Goal: Information Seeking & Learning: Check status

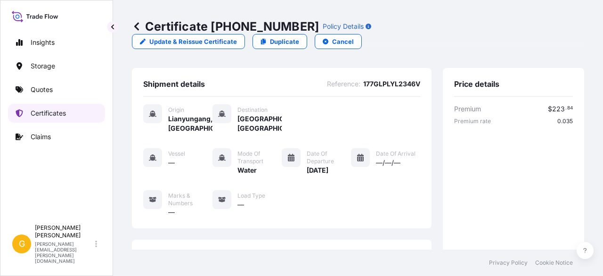
click at [51, 110] on p "Certificates" at bounding box center [48, 112] width 35 height 9
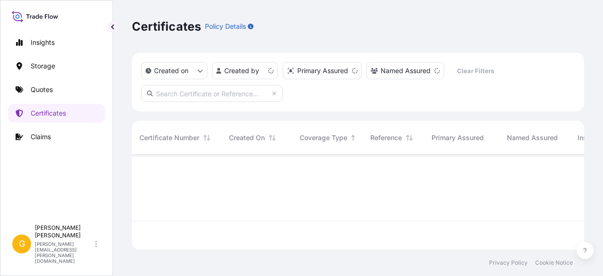
scroll to position [93, 445]
click at [235, 99] on input "text" at bounding box center [211, 93] width 141 height 17
paste input "MEDUGK643500"
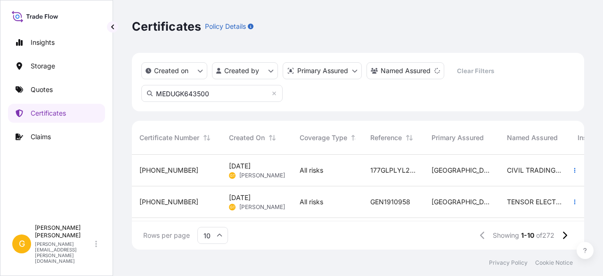
click at [231, 94] on input "MEDUGK643500" at bounding box center [211, 93] width 141 height 17
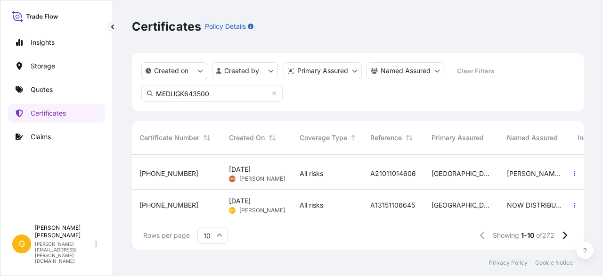
scroll to position [0, 0]
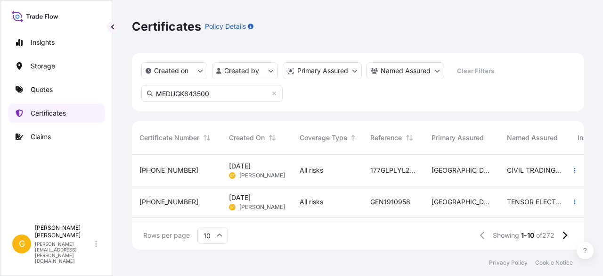
drag, startPoint x: 218, startPoint y: 98, endPoint x: 7, endPoint y: 88, distance: 211.4
click at [7, 88] on div "Insights Storage Quotes Certificates Claims G George Thomas george.thomas@bdpin…" at bounding box center [301, 138] width 603 height 276
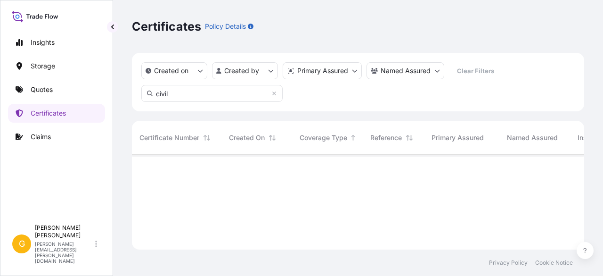
scroll to position [122, 445]
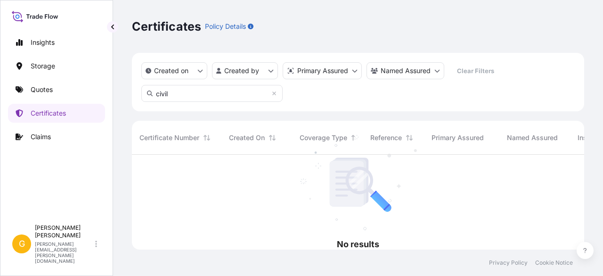
click at [164, 95] on input "civil" at bounding box center [211, 93] width 141 height 17
type input "madi"
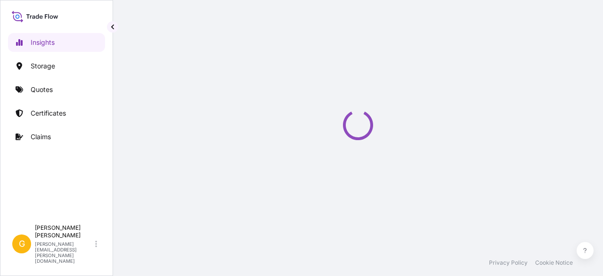
select select "2025"
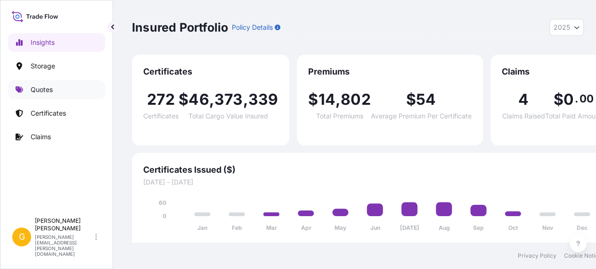
click at [36, 88] on p "Quotes" at bounding box center [42, 89] width 22 height 9
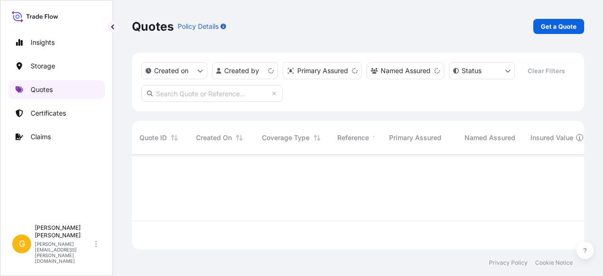
scroll to position [93, 445]
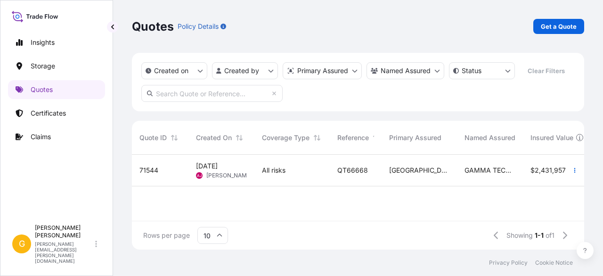
click at [211, 90] on input "text" at bounding box center [211, 93] width 141 height 17
paste input "[GEOGRAPHIC_DATA]"
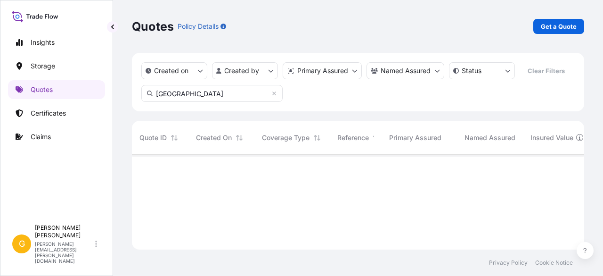
scroll to position [122, 445]
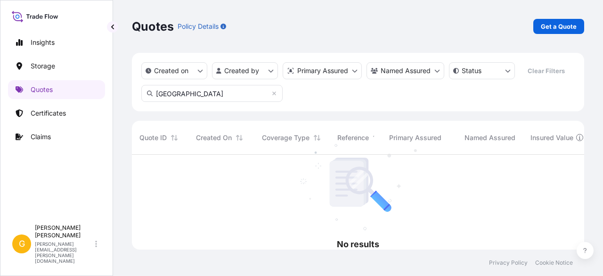
click at [171, 93] on input "[GEOGRAPHIC_DATA]" at bounding box center [211, 93] width 141 height 17
paste input "MEDUGK643500"
type input "MEDUGK643500"
click at [52, 115] on p "Certificates" at bounding box center [48, 112] width 35 height 9
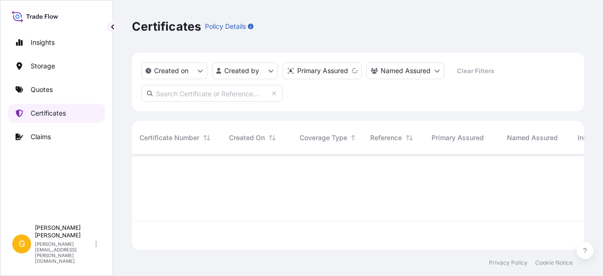
scroll to position [93, 445]
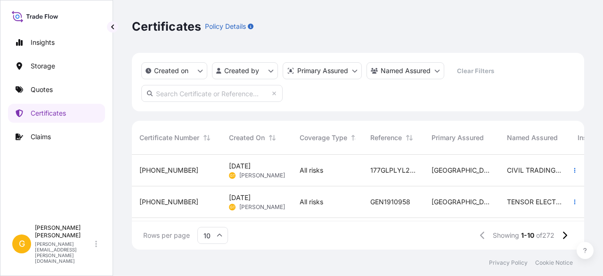
click at [182, 94] on input "text" at bounding box center [211, 93] width 141 height 17
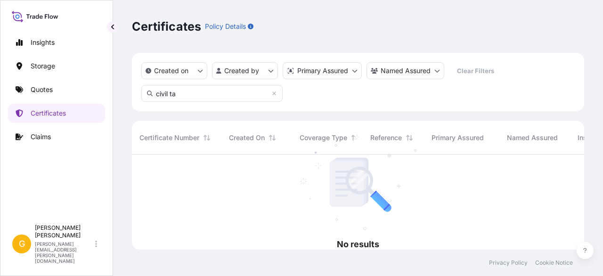
scroll to position [8, 8]
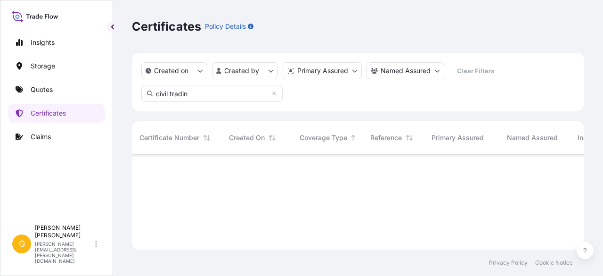
type input "civil trading"
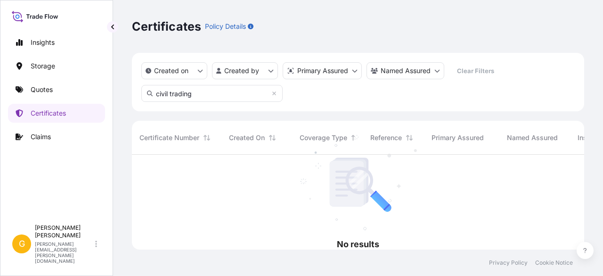
scroll to position [122, 445]
drag, startPoint x: 212, startPoint y: 92, endPoint x: 141, endPoint y: 76, distance: 72.8
click at [141, 76] on div "Created on Created by Primary Assured Named Assured Clear Filters civil trading" at bounding box center [358, 82] width 452 height 58
paste input "MEDUGK643500"
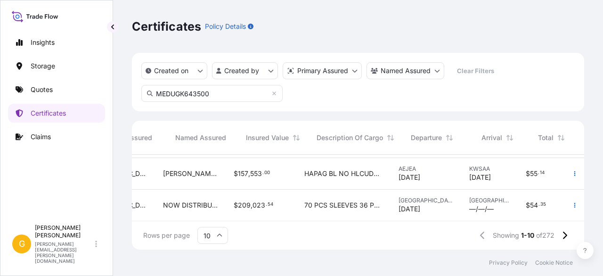
scroll to position [256, 0]
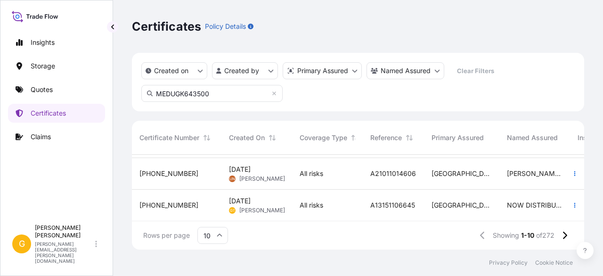
type input "MEDUGK643500"
click at [235, 102] on div "Created on Created by Primary Assured Named Assured Clear Filters MEDUGK643500" at bounding box center [358, 82] width 452 height 58
click at [237, 98] on input "MEDUGK643500" at bounding box center [211, 93] width 141 height 17
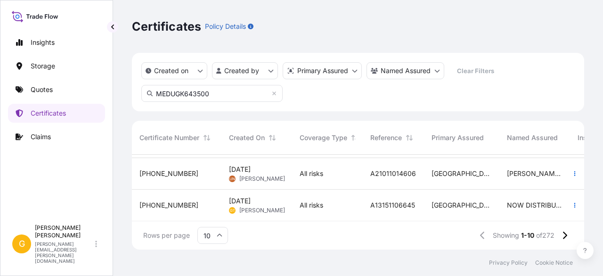
click at [205, 93] on input "MEDUGK643500" at bounding box center [211, 93] width 141 height 17
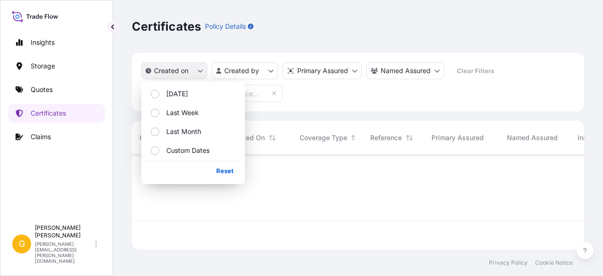
click at [204, 69] on button "Created on" at bounding box center [174, 70] width 66 height 17
click at [250, 66] on html "Insights Storage Quotes Certificates Claims G [PERSON_NAME] [PERSON_NAME][EMAIL…" at bounding box center [301, 138] width 603 height 276
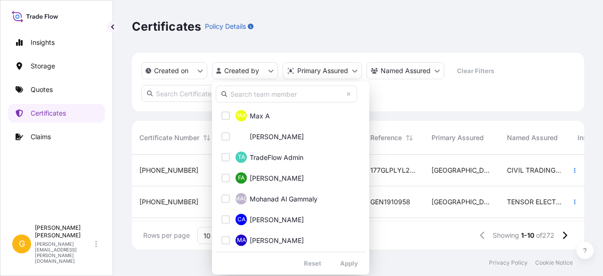
click at [295, 103] on div "MA Max A TA [PERSON_NAME] TA TradeFlow Admin FA [PERSON_NAME] MAG Mohanad Al Ga…" at bounding box center [290, 178] width 157 height 193
click at [295, 99] on input "text" at bounding box center [286, 93] width 141 height 17
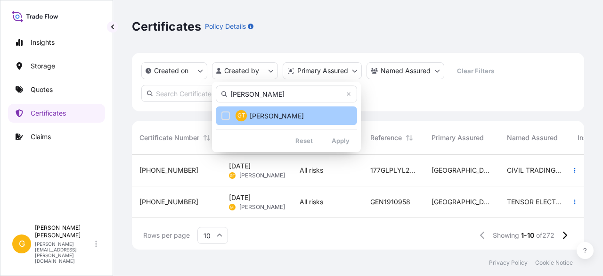
type input "[PERSON_NAME]"
click at [275, 113] on span "[PERSON_NAME]" at bounding box center [277, 115] width 54 height 9
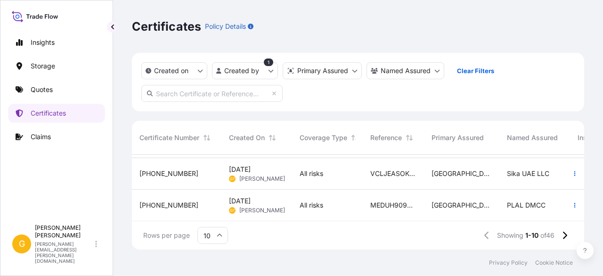
scroll to position [256, 0]
click at [284, 205] on div "[DATE] GT [PERSON_NAME]" at bounding box center [257, 205] width 56 height 18
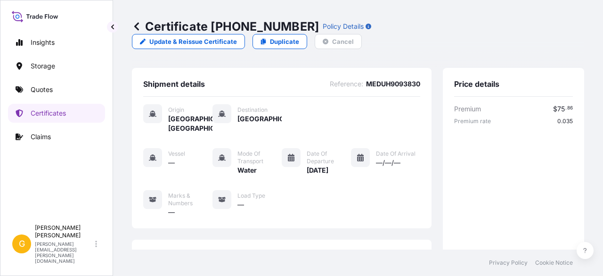
click at [138, 29] on icon at bounding box center [136, 26] width 5 height 8
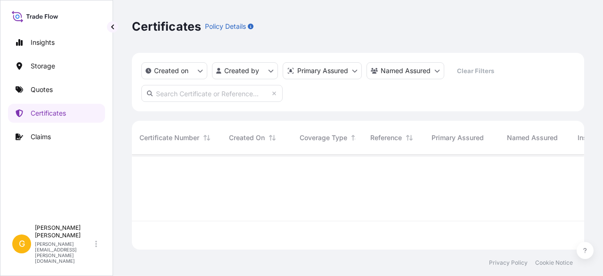
scroll to position [93, 445]
click at [212, 99] on input "text" at bounding box center [211, 93] width 141 height 17
paste input "MEDUGK643500"
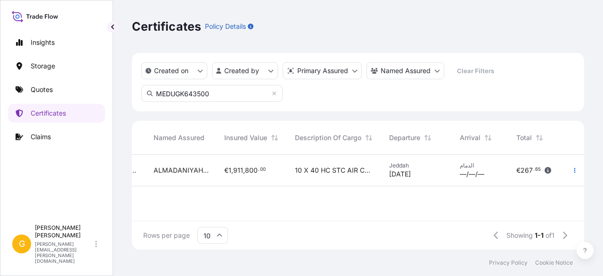
scroll to position [0, 0]
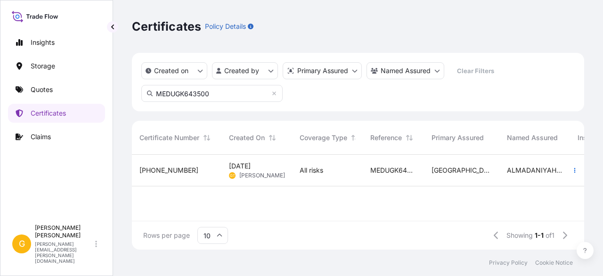
type input "MEDUGK643500"
click at [259, 74] on html "Insights Storage Quotes Certificates Claims G [PERSON_NAME] [PERSON_NAME][EMAIL…" at bounding box center [301, 138] width 603 height 276
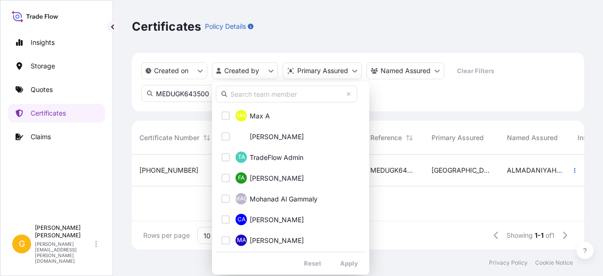
click at [293, 90] on input "text" at bounding box center [286, 93] width 141 height 17
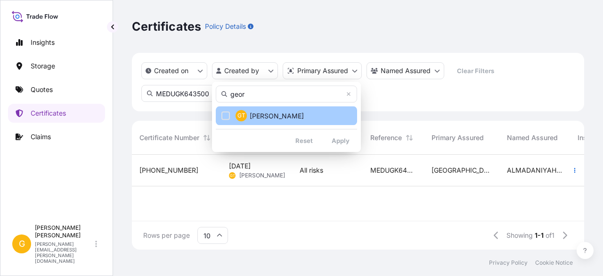
type input "geor"
click at [263, 116] on span "[PERSON_NAME]" at bounding box center [277, 115] width 54 height 9
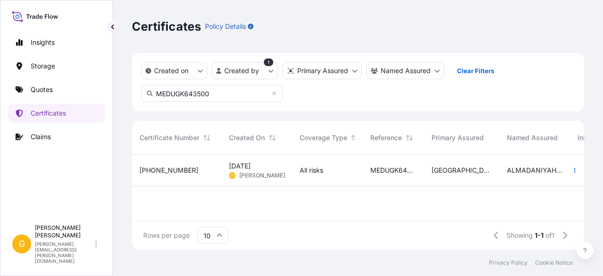
click at [186, 92] on input "MEDUGK643500" at bounding box center [211, 93] width 141 height 17
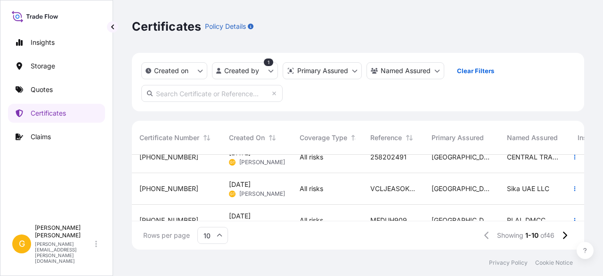
scroll to position [237, 0]
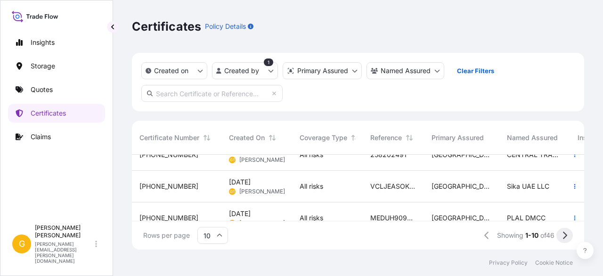
click at [567, 235] on button at bounding box center [565, 235] width 16 height 15
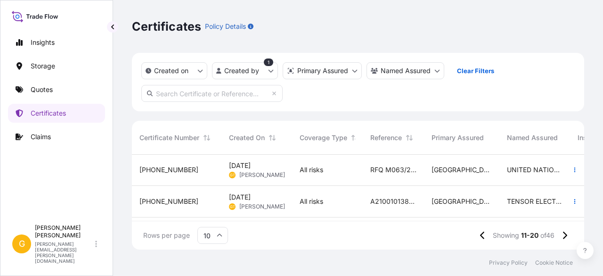
scroll to position [185, 0]
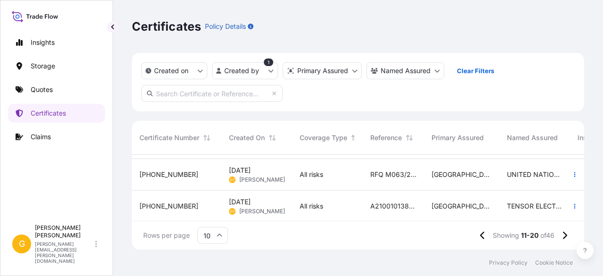
click at [251, 203] on span "[DATE]" at bounding box center [240, 201] width 22 height 9
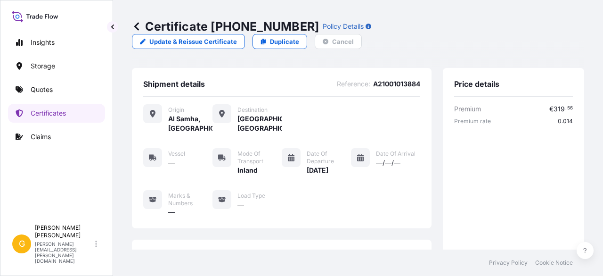
click at [384, 79] on span "A21001013884" at bounding box center [396, 83] width 47 height 9
copy span "A21001013884"
click at [137, 31] on icon at bounding box center [136, 26] width 9 height 9
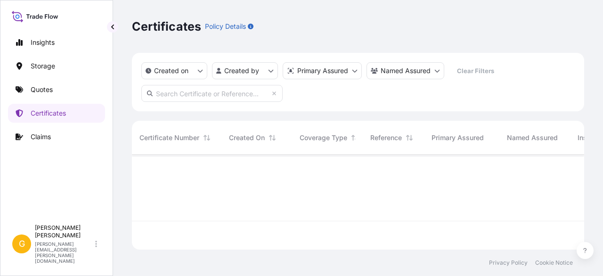
scroll to position [93, 445]
click at [255, 67] on html "Insights Storage Quotes Certificates Claims G [PERSON_NAME] [PERSON_NAME][EMAIL…" at bounding box center [301, 138] width 603 height 276
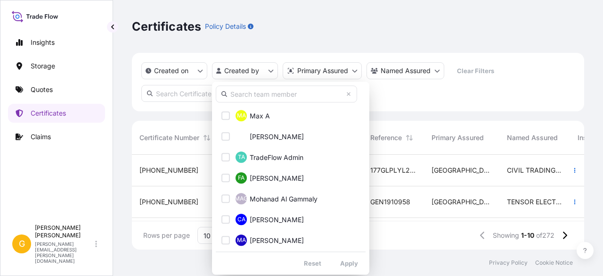
click at [259, 94] on input "text" at bounding box center [286, 93] width 141 height 17
type input "ge"
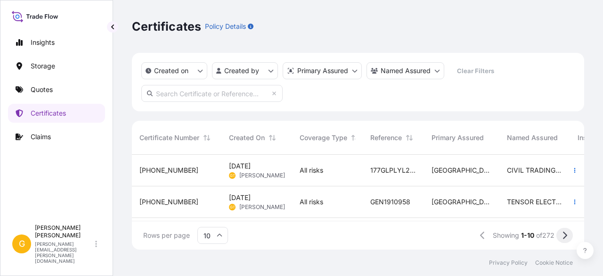
click at [563, 238] on html "Insights Storage Quotes Certificates Claims G [PERSON_NAME] [PERSON_NAME][EMAIL…" at bounding box center [301, 138] width 603 height 276
click at [230, 96] on input "text" at bounding box center [211, 93] width 141 height 17
click at [561, 236] on button at bounding box center [565, 235] width 16 height 15
click at [236, 97] on input "text" at bounding box center [211, 93] width 141 height 17
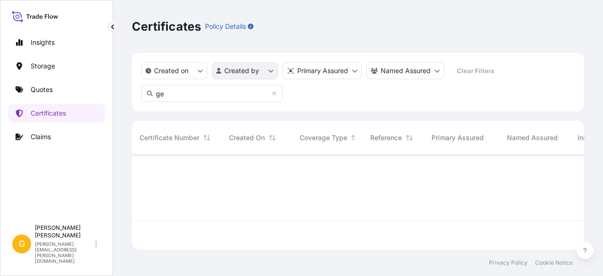
type input "ge"
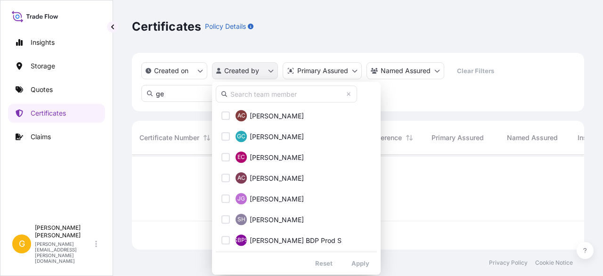
click at [271, 69] on html "Insights Storage Quotes Certificates Claims G [PERSON_NAME] [PERSON_NAME][EMAIL…" at bounding box center [301, 138] width 603 height 276
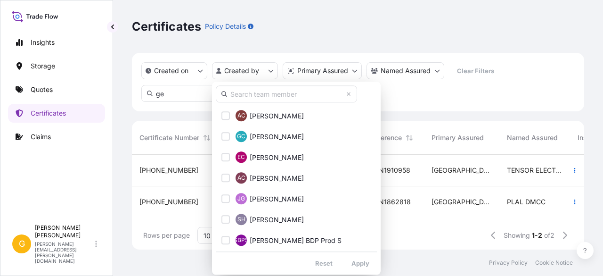
click at [259, 98] on input "text" at bounding box center [286, 93] width 141 height 17
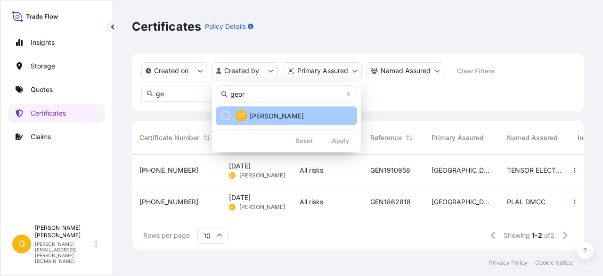
type input "geor"
click at [268, 119] on span "[PERSON_NAME]" at bounding box center [277, 115] width 54 height 9
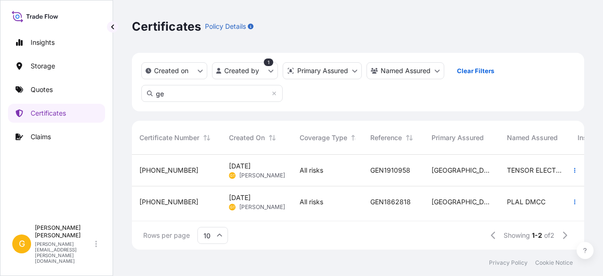
scroll to position [4, 0]
drag, startPoint x: 178, startPoint y: 96, endPoint x: 95, endPoint y: 88, distance: 83.3
click at [95, 88] on div "Insights Storage Quotes Certificates Claims G [PERSON_NAME] [PERSON_NAME][EMAIL…" at bounding box center [301, 138] width 603 height 276
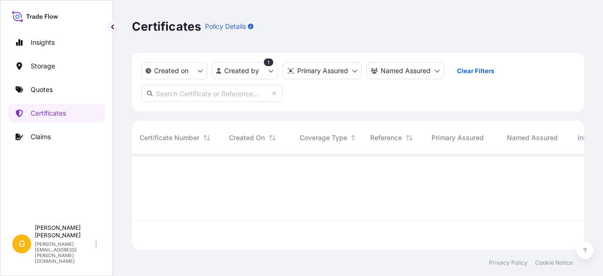
scroll to position [0, 0]
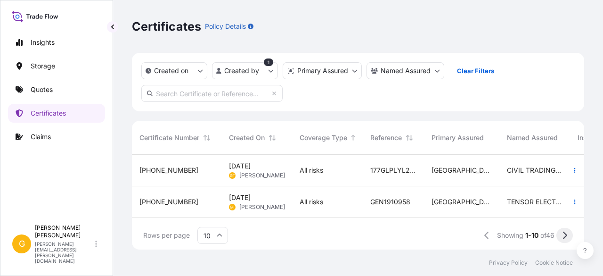
click at [558, 233] on button at bounding box center [565, 235] width 16 height 15
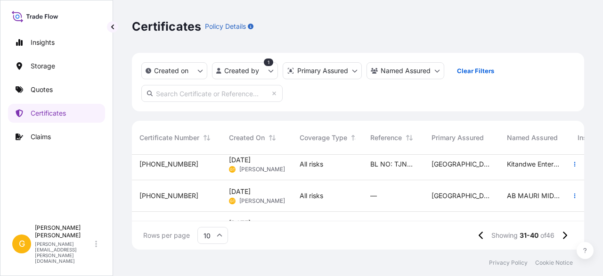
scroll to position [232, 0]
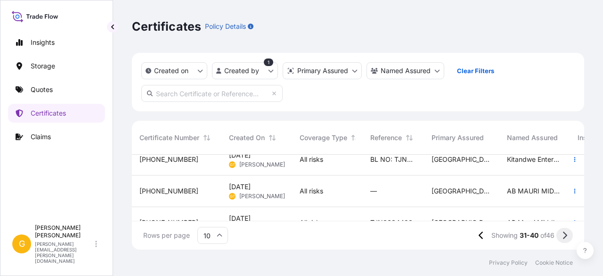
click at [564, 239] on icon at bounding box center [565, 235] width 4 height 8
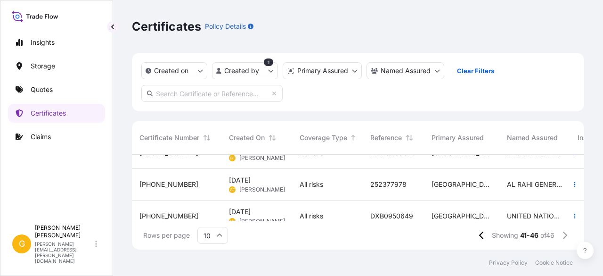
scroll to position [130, 0]
